Goal: Use online tool/utility: Utilize a website feature to perform a specific function

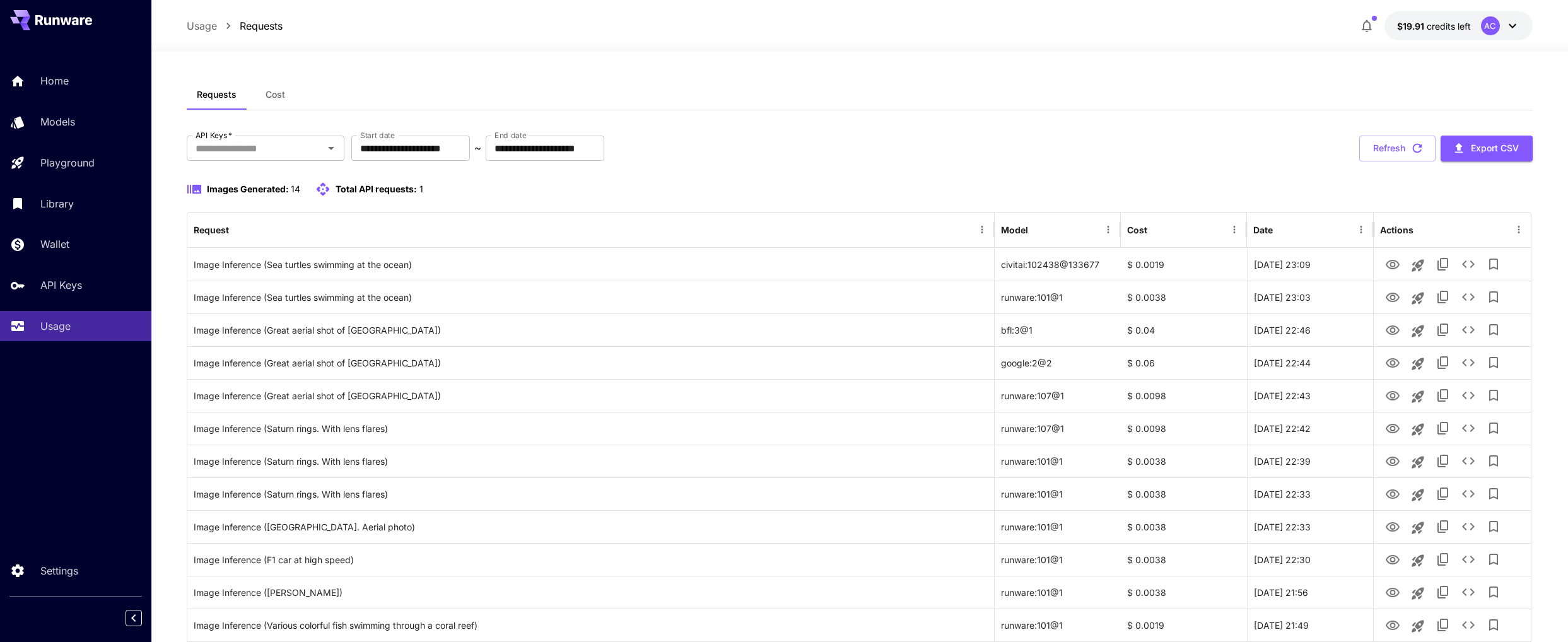
click at [58, 15] on icon at bounding box center [63, 20] width 57 height 10
click at [61, 576] on p "Settings" at bounding box center [62, 570] width 38 height 15
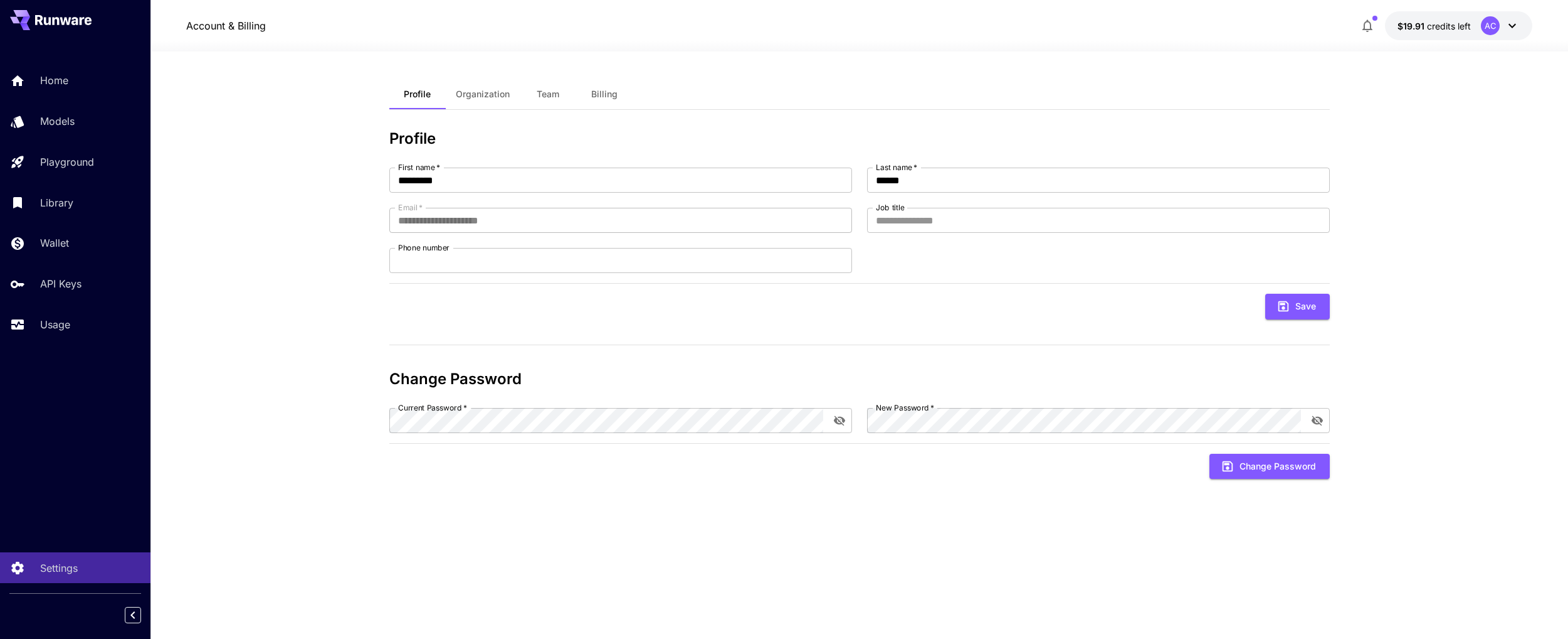
click at [606, 92] on span "Billing" at bounding box center [604, 94] width 26 height 11
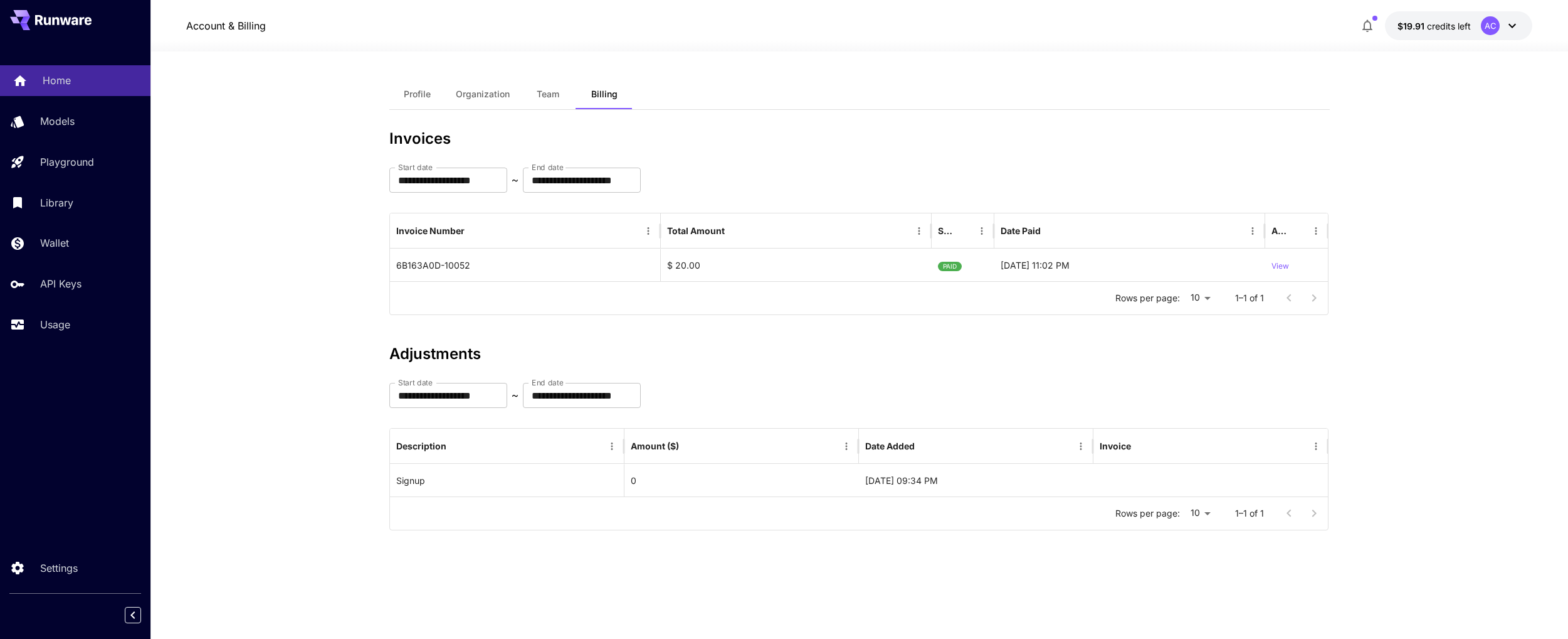
click at [54, 78] on p "Home" at bounding box center [57, 80] width 28 height 15
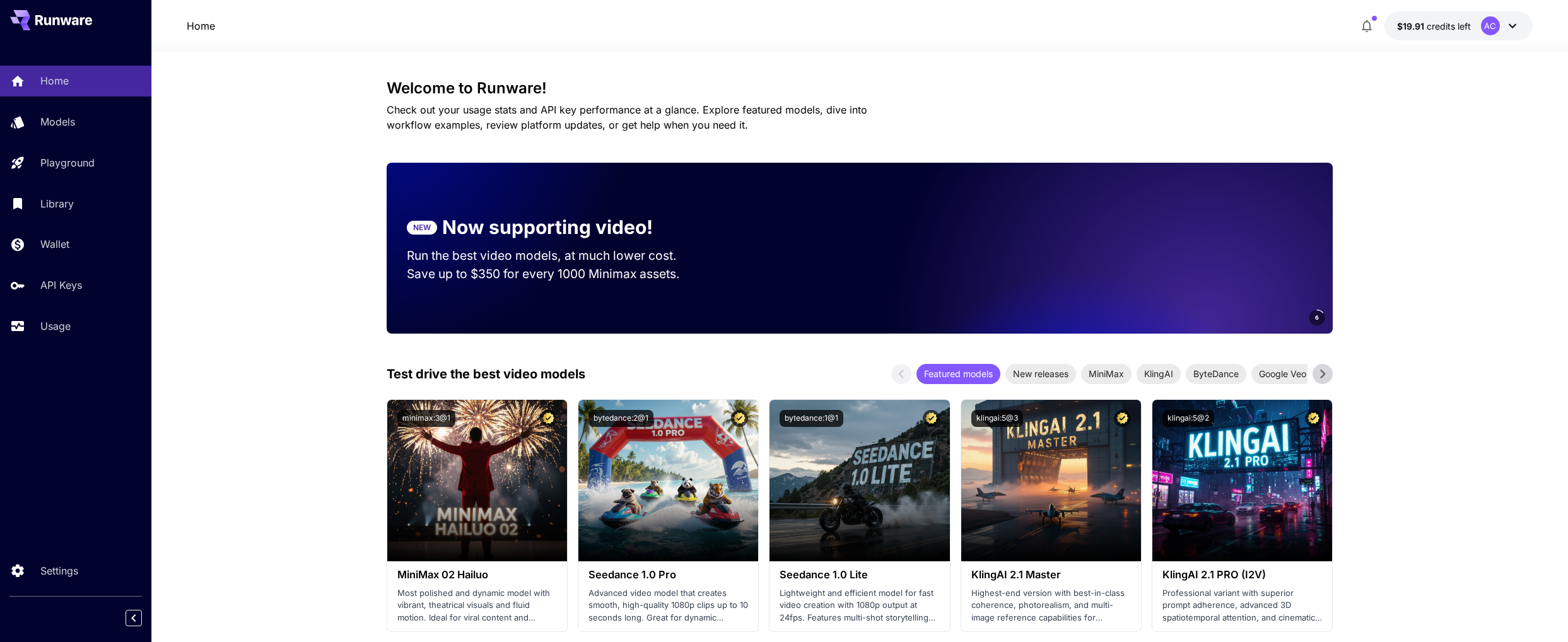
click at [1319, 380] on icon at bounding box center [1322, 374] width 19 height 19
click at [1195, 378] on span "Google Veo" at bounding box center [1192, 374] width 63 height 14
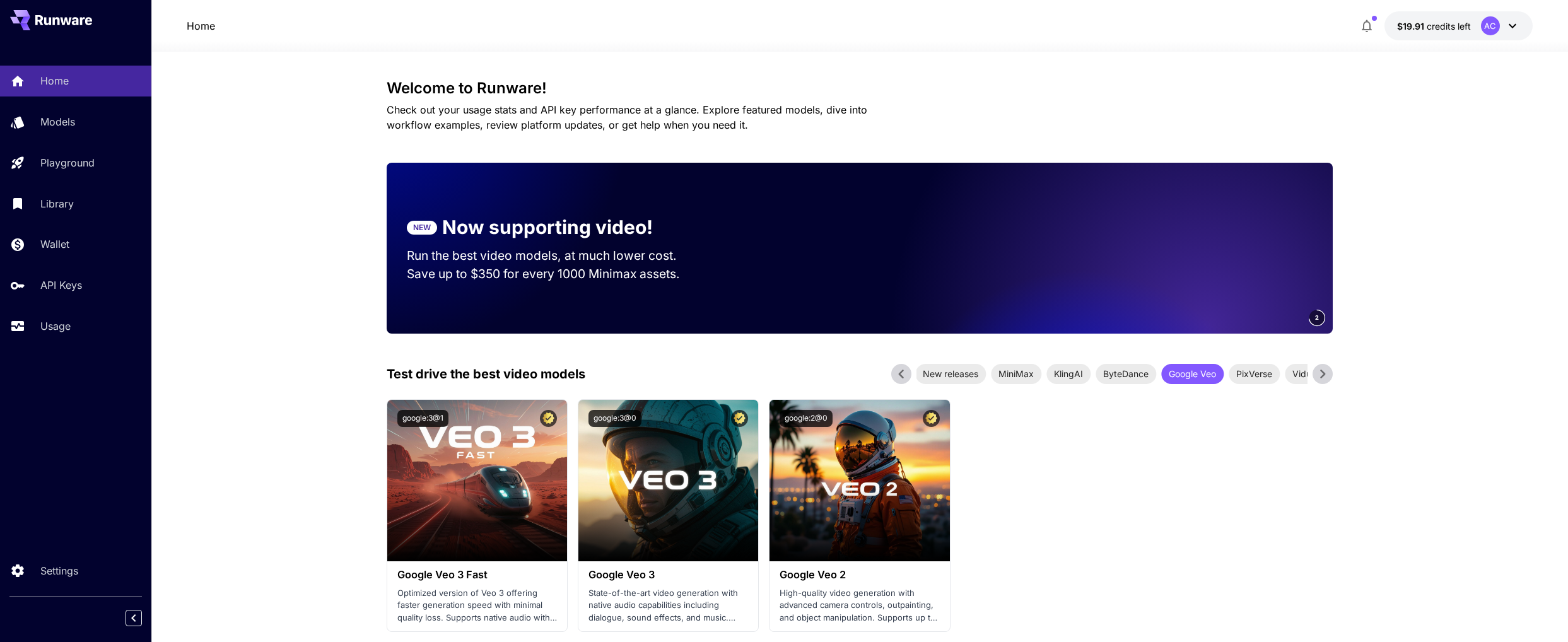
scroll to position [73, 0]
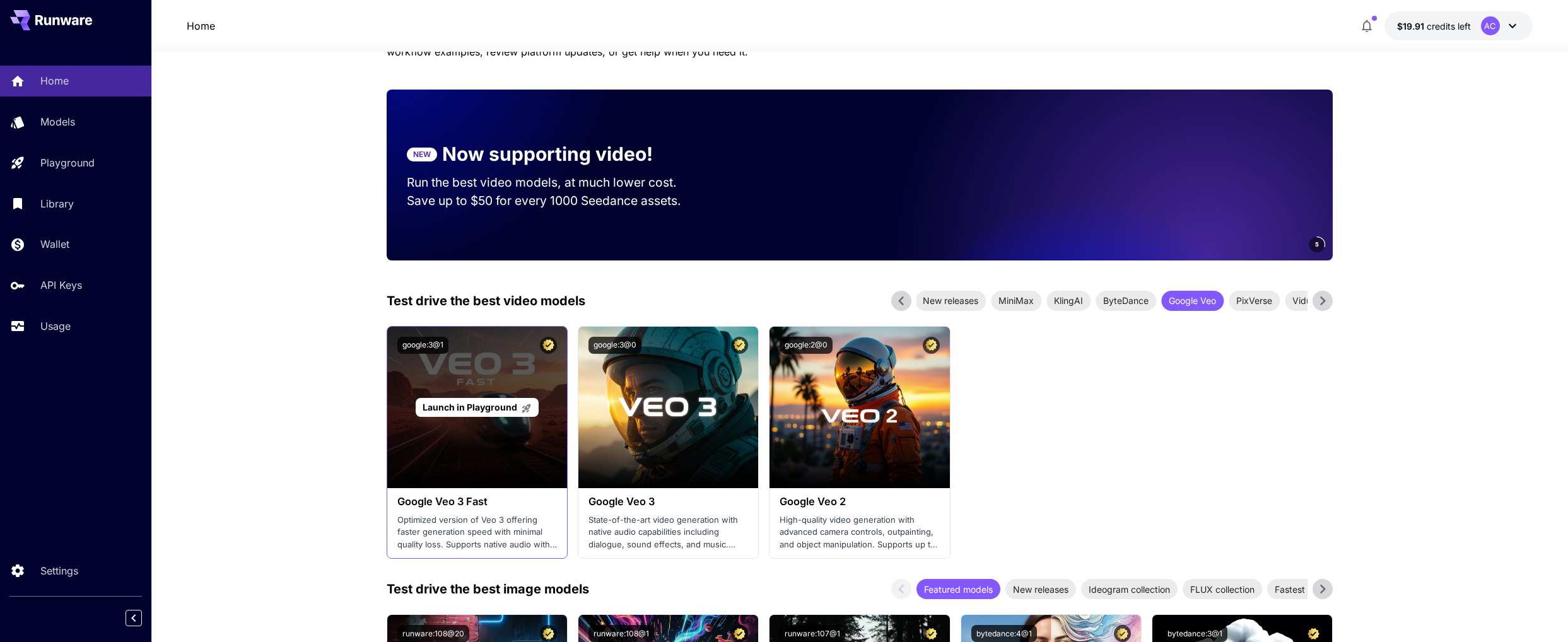
click at [482, 407] on span "Launch in Playground" at bounding box center [469, 407] width 94 height 11
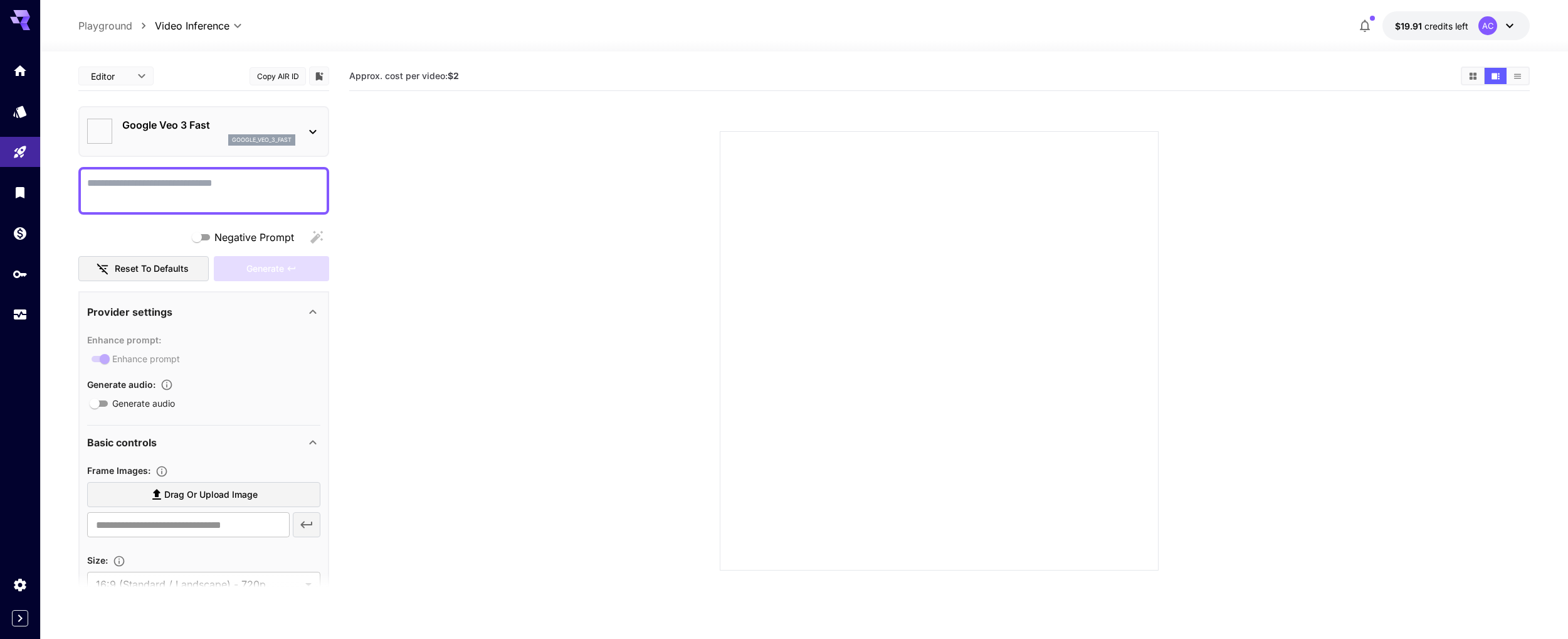
type input "*"
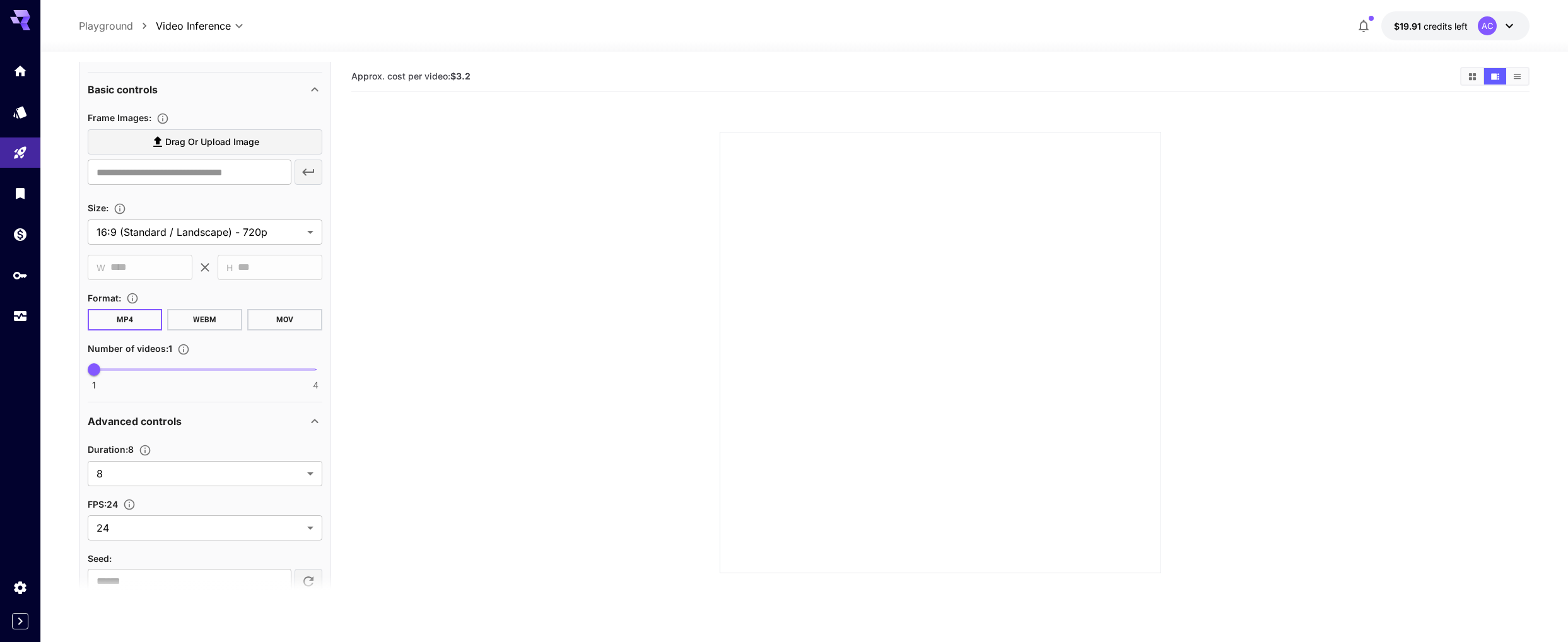
scroll to position [427, 0]
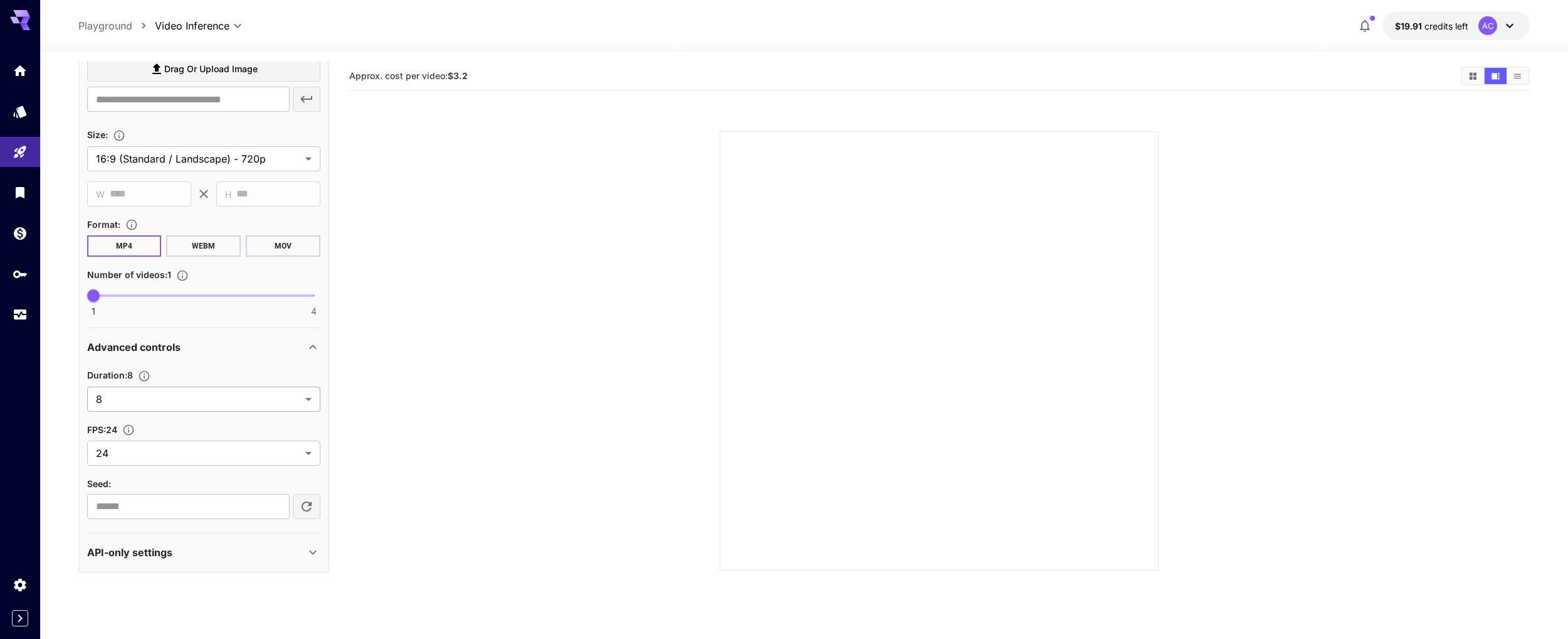
click at [310, 401] on body "**********" at bounding box center [784, 369] width 1568 height 738
click at [310, 401] on div at bounding box center [784, 320] width 1568 height 639
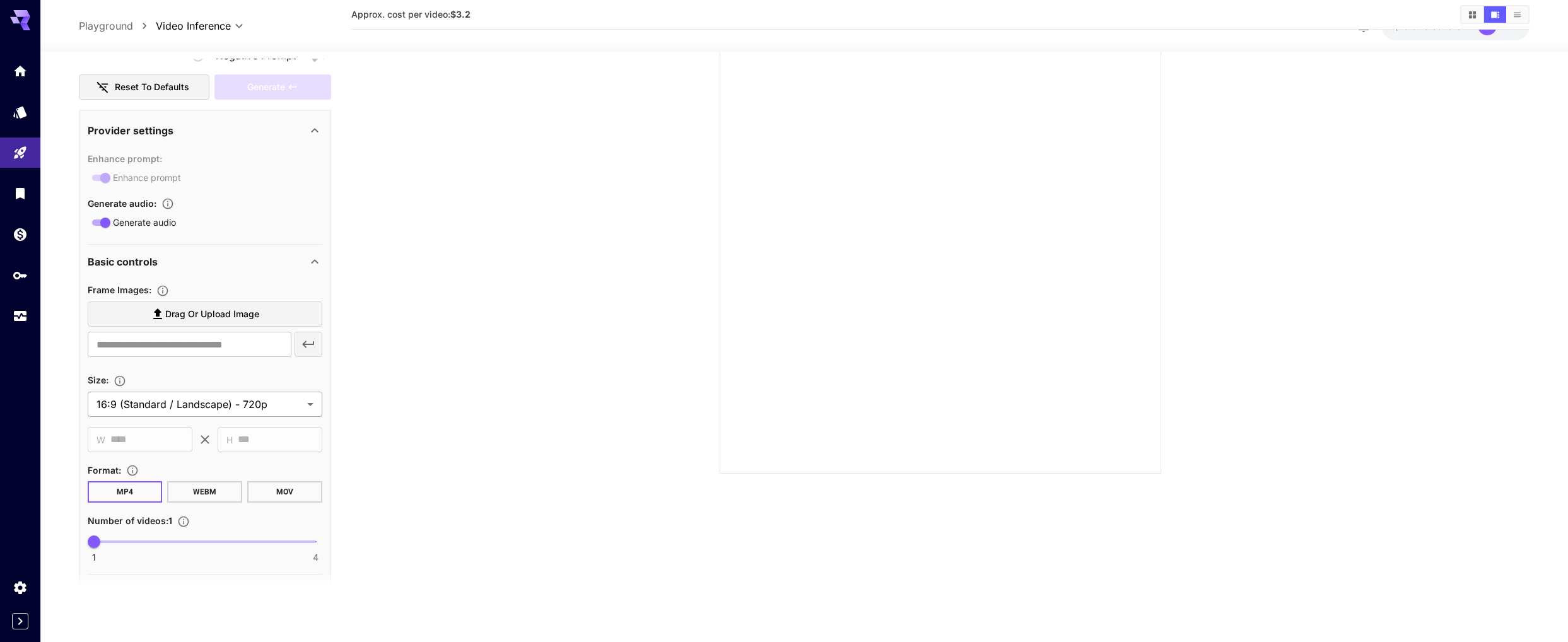
scroll to position [0, 0]
